Goal: Entertainment & Leisure: Consume media (video, audio)

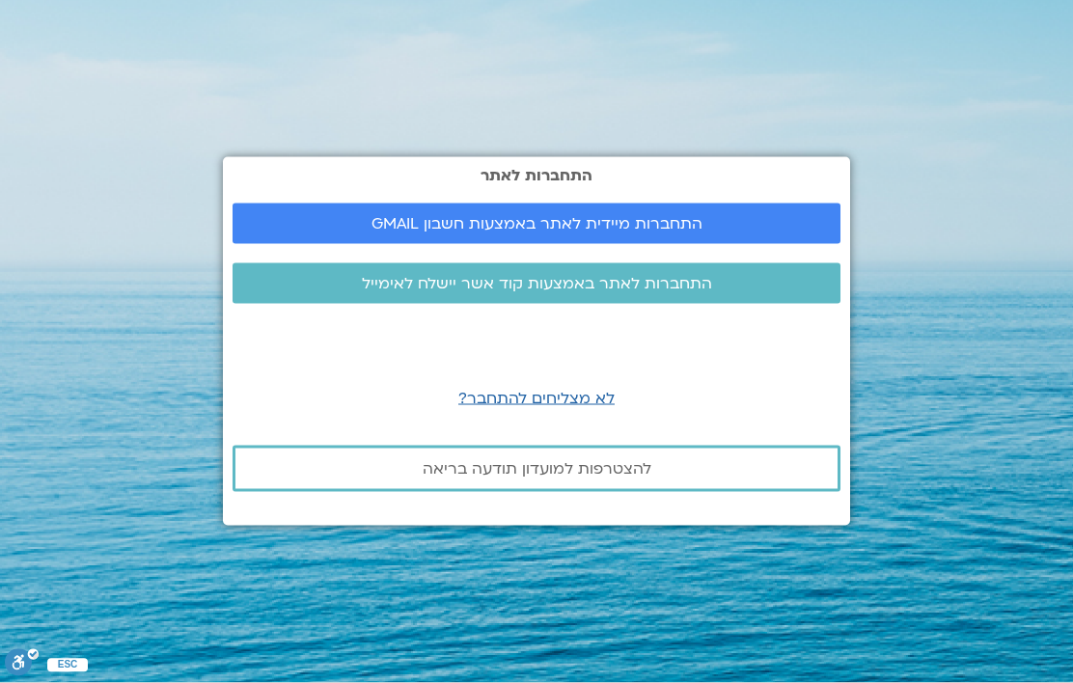
scroll to position [43, 0]
click at [547, 233] on span "התחברות מיידית לאתר באמצעות חשבון GMAIL" at bounding box center [537, 223] width 331 height 17
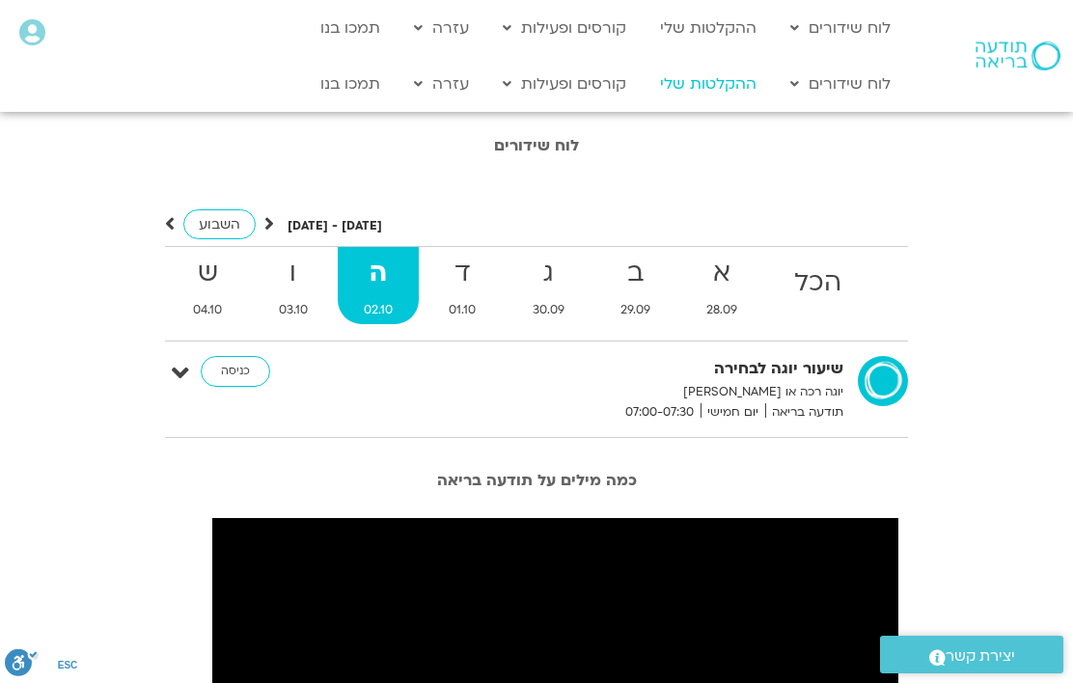
click at [715, 94] on link "ההקלטות שלי" at bounding box center [709, 84] width 116 height 37
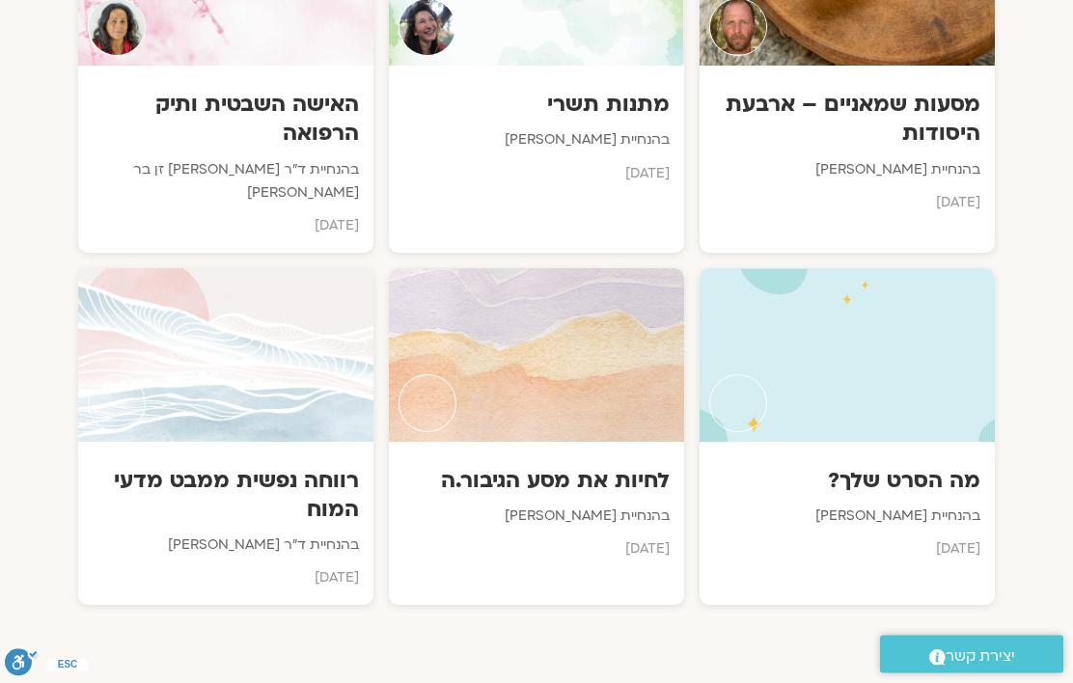
scroll to position [1589, 0]
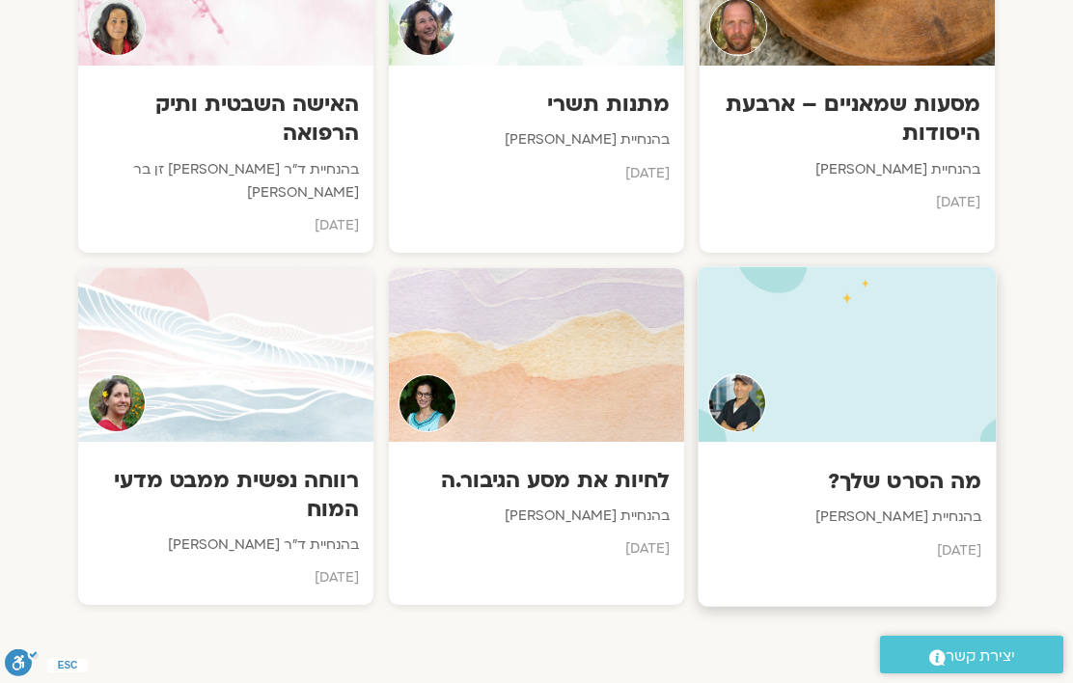
click at [911, 367] on div at bounding box center [847, 354] width 298 height 176
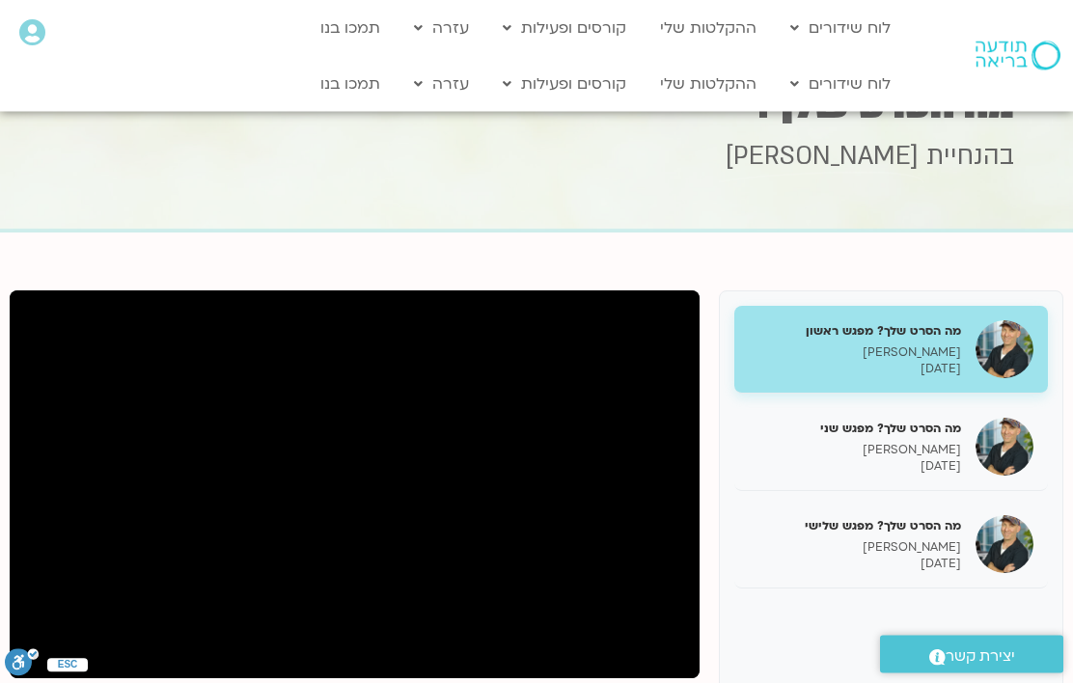
scroll to position [18, 0]
click at [927, 366] on p "[DATE]" at bounding box center [855, 367] width 212 height 16
